Goal: Task Accomplishment & Management: Manage account settings

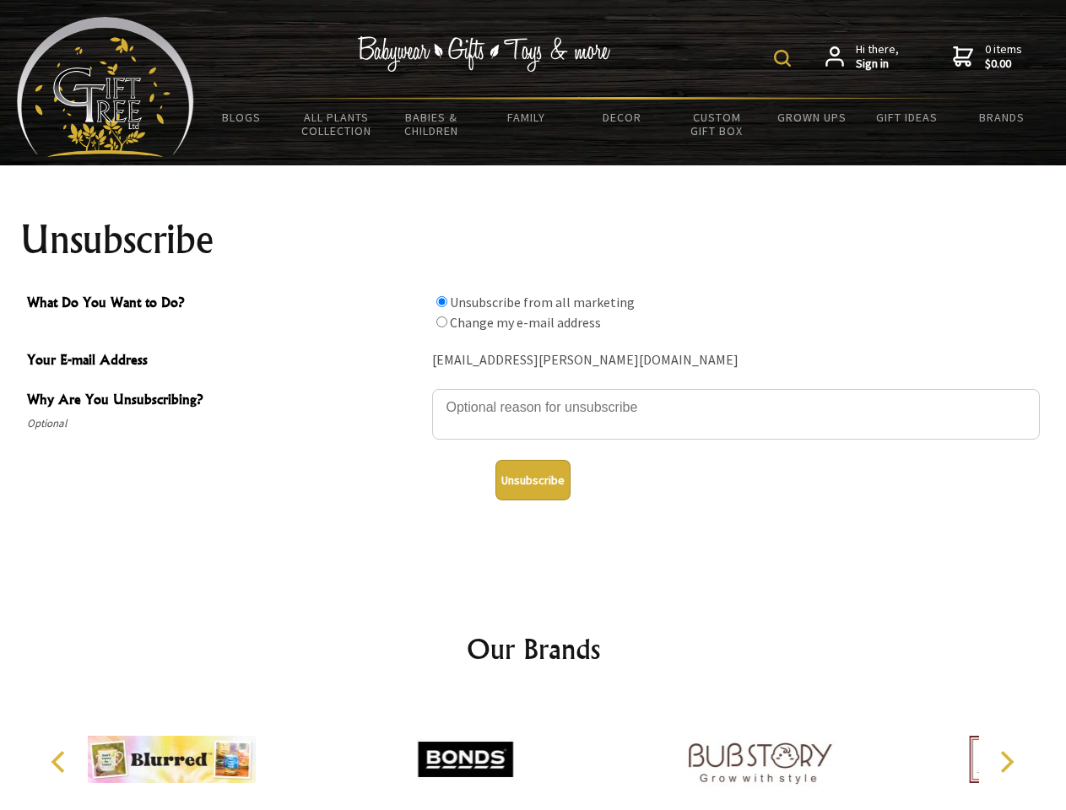
click at [785, 58] on img at bounding box center [782, 58] width 17 height 17
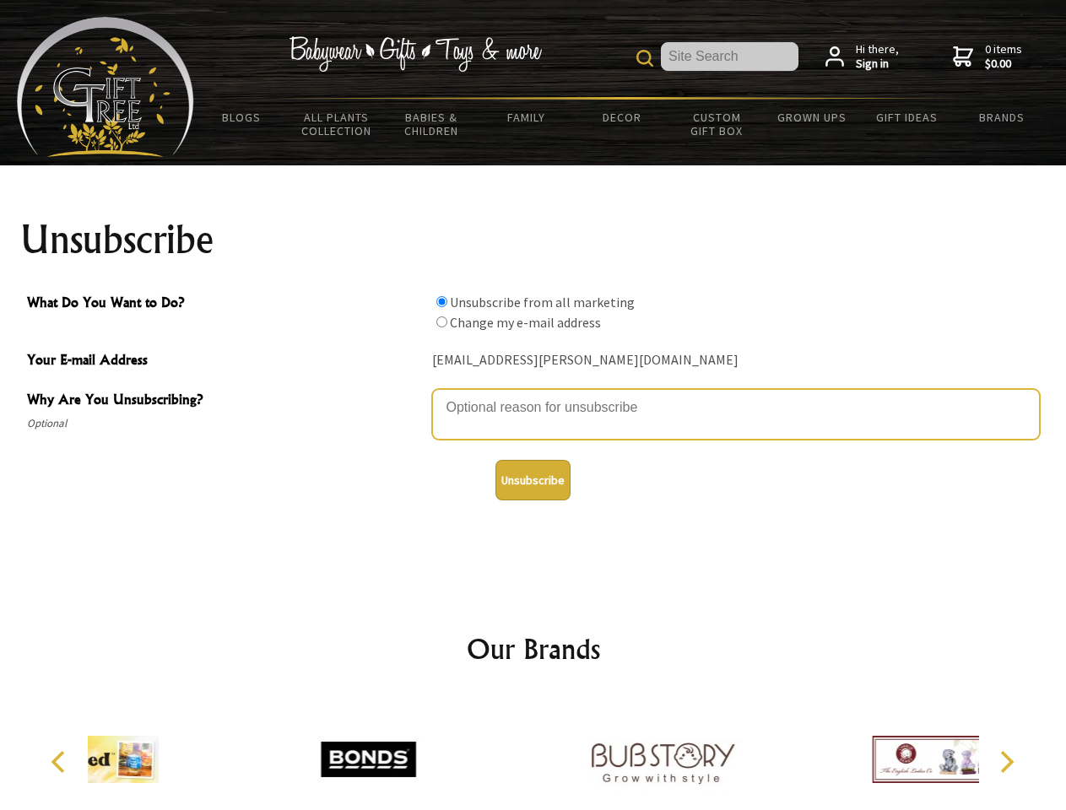
click at [534, 395] on textarea "Why Are You Unsubscribing?" at bounding box center [736, 414] width 608 height 51
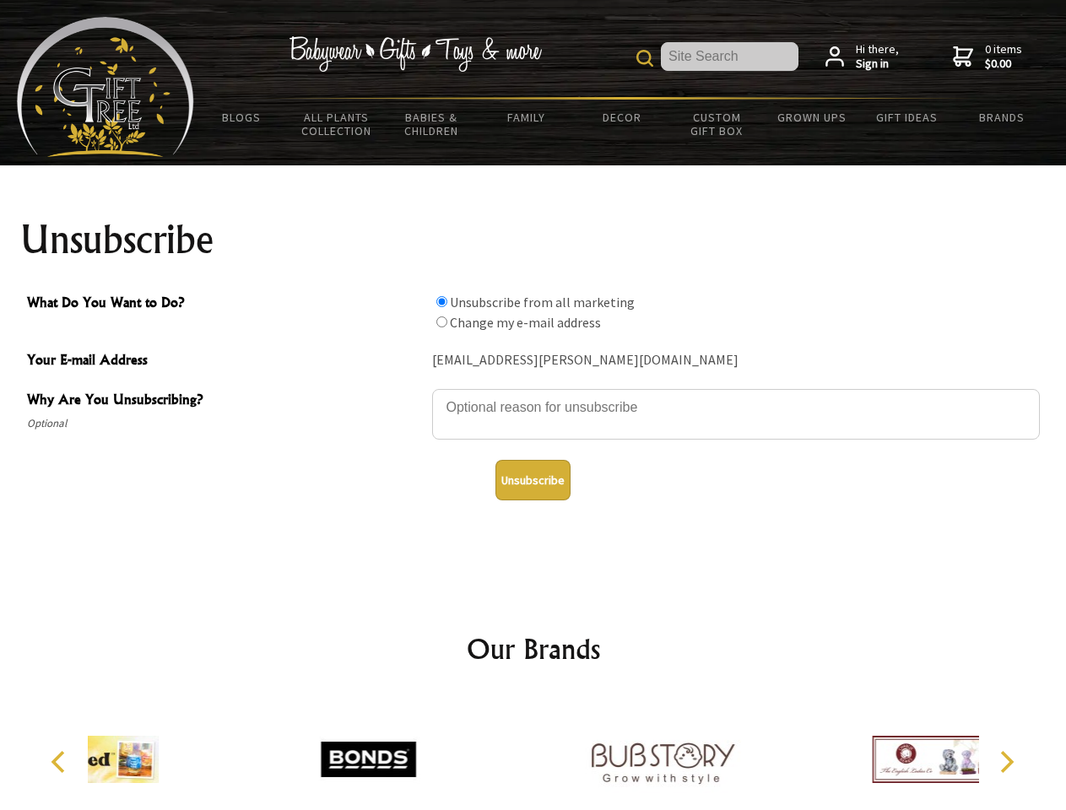
click at [442, 301] on input "What Do You Want to Do?" at bounding box center [441, 301] width 11 height 11
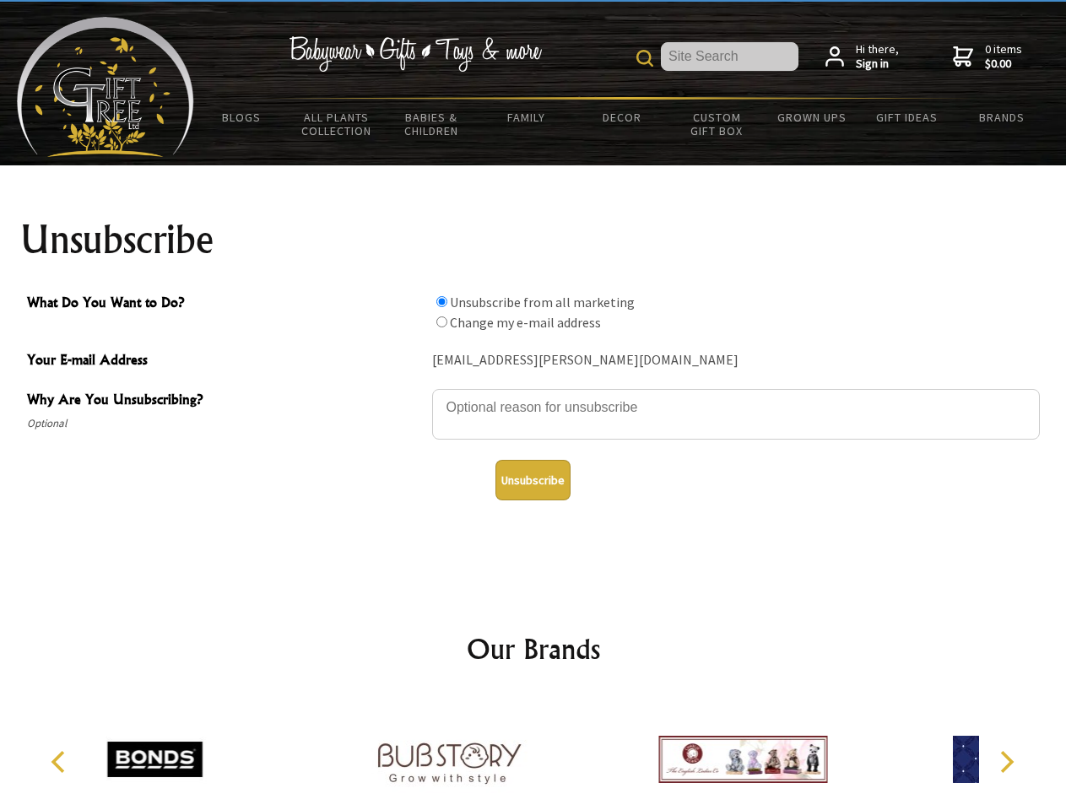
click at [442, 322] on input "What Do You Want to Do?" at bounding box center [441, 322] width 11 height 11
radio input "true"
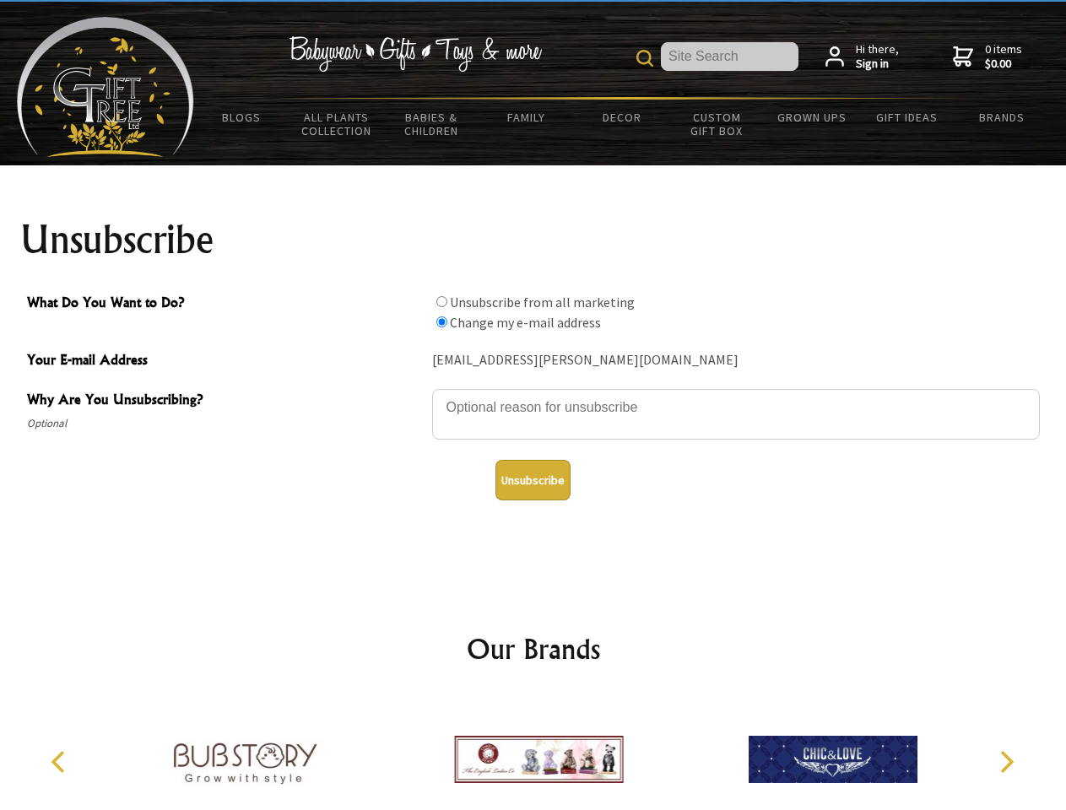
click at [533, 480] on button "Unsubscribe" at bounding box center [533, 480] width 75 height 41
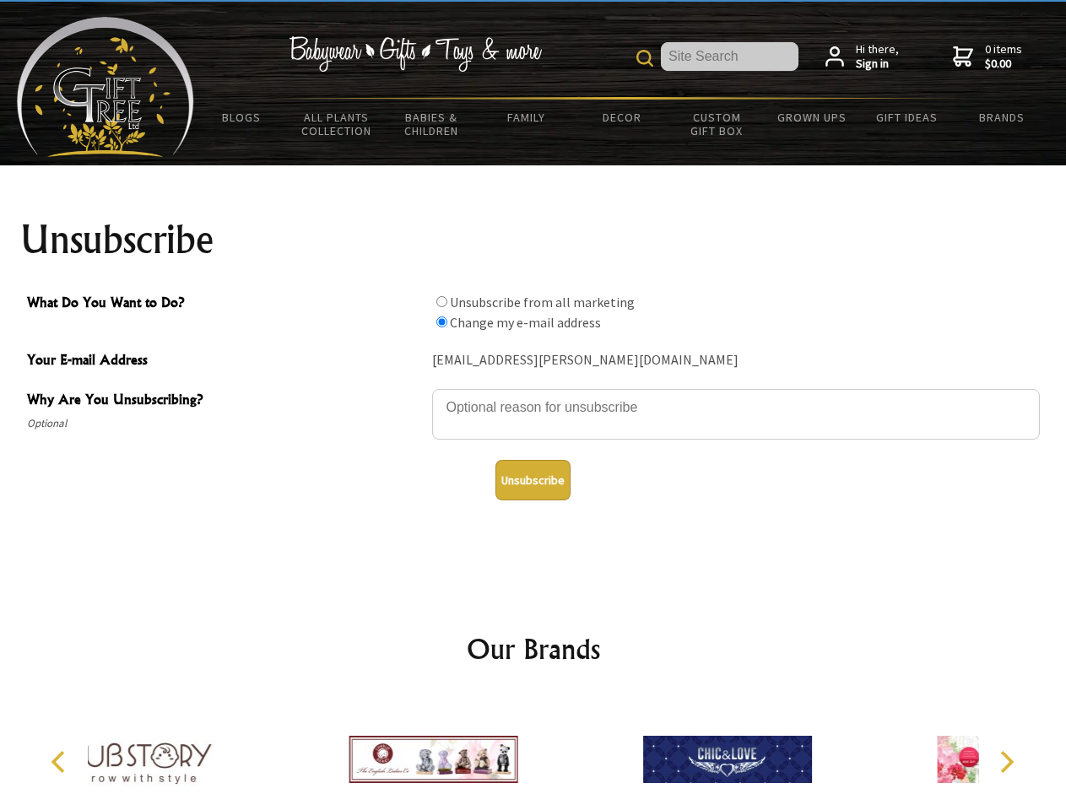
click at [534, 753] on div at bounding box center [433, 762] width 294 height 132
click at [61, 762] on icon "Previous" at bounding box center [60, 762] width 22 height 22
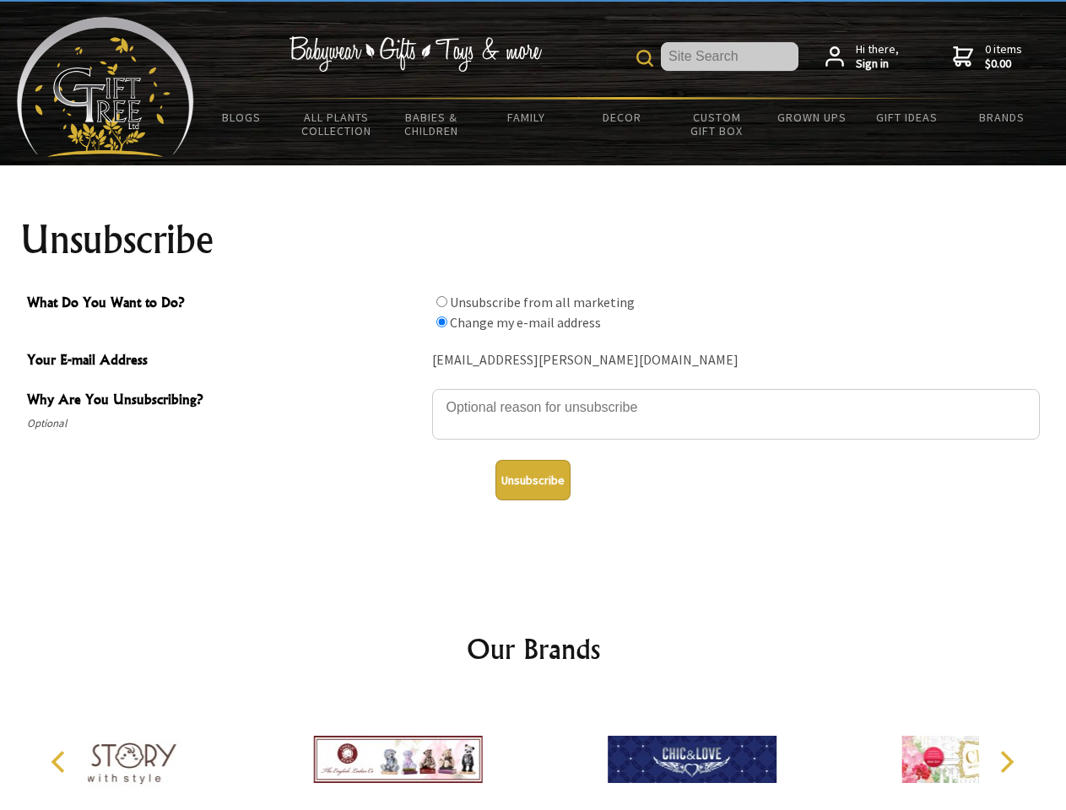
click at [1006, 762] on icon "Next" at bounding box center [1006, 762] width 22 height 22
